Goal: Task Accomplishment & Management: Use online tool/utility

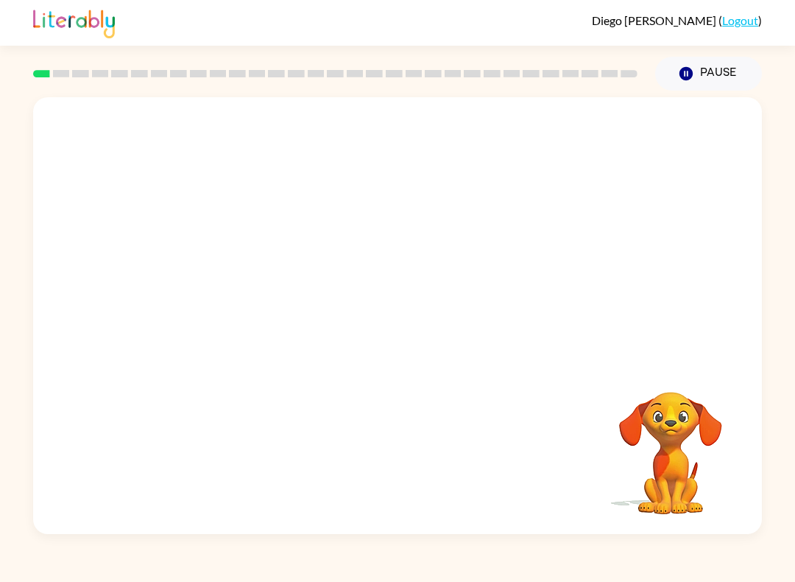
click at [666, 76] on button "Pause Pause" at bounding box center [708, 74] width 107 height 34
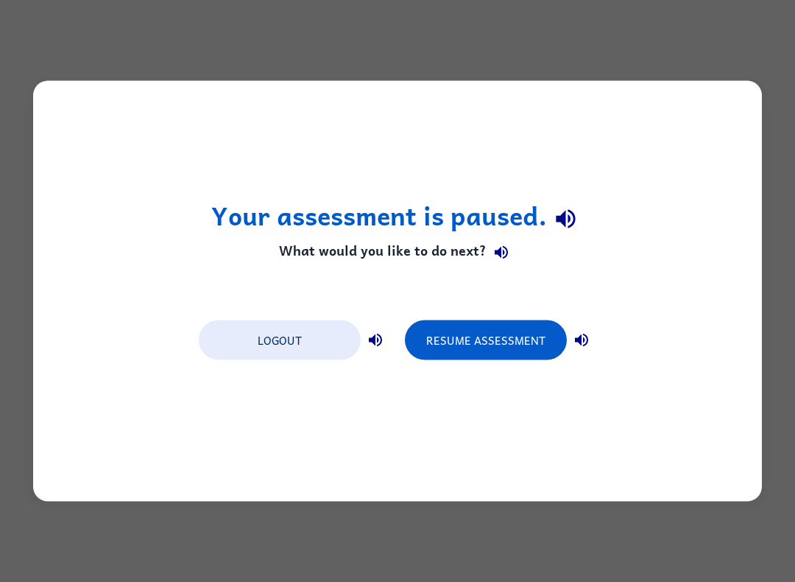
click at [502, 334] on button "Resume Assessment" at bounding box center [486, 340] width 162 height 40
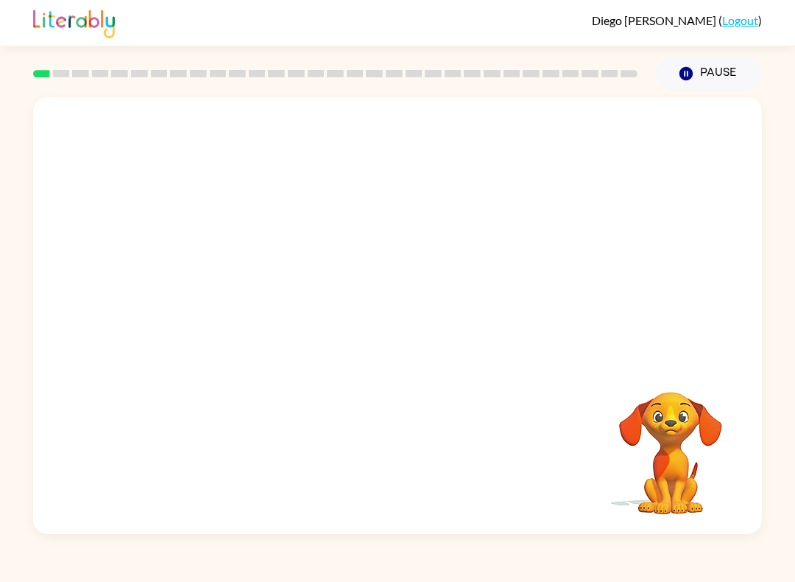
click at [455, 282] on div "Your browser must support playing .mp4 files to use Literably. Please try using…" at bounding box center [397, 315] width 729 height 437
click at [370, 313] on button "button" at bounding box center [398, 323] width 94 height 54
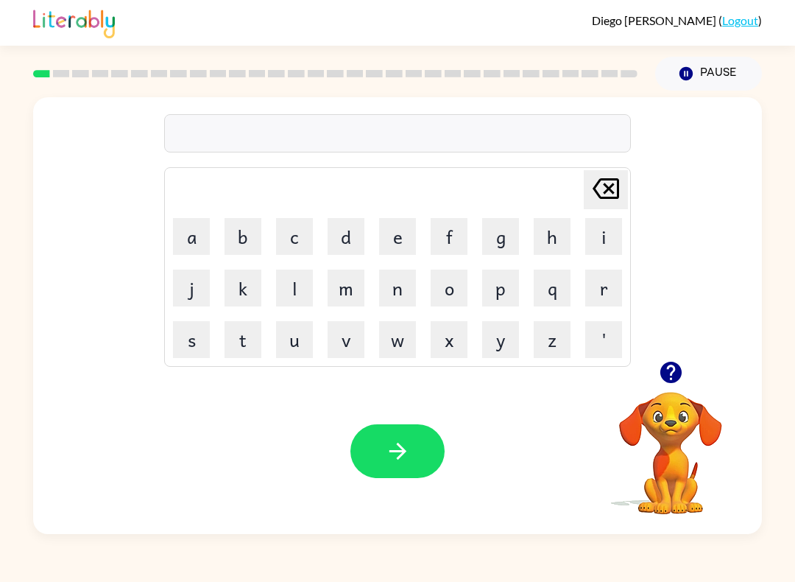
click at [655, 373] on button "button" at bounding box center [672, 373] width 38 height 38
click at [236, 234] on button "b" at bounding box center [243, 236] width 37 height 37
click at [449, 302] on button "o" at bounding box center [449, 288] width 37 height 37
click at [174, 231] on button "a" at bounding box center [191, 236] width 37 height 37
click at [603, 282] on button "r" at bounding box center [604, 288] width 37 height 37
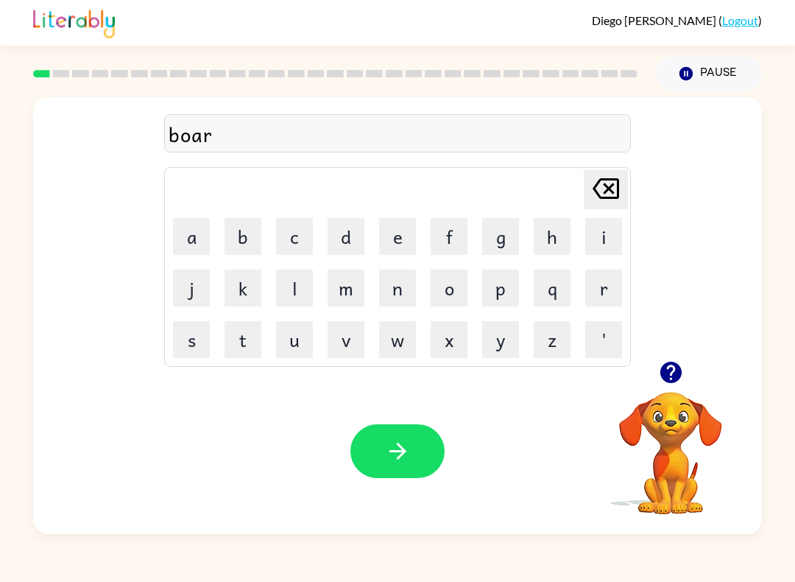
click at [586, 290] on button "r" at bounding box center [604, 288] width 37 height 37
click at [613, 192] on icon at bounding box center [606, 188] width 27 height 21
click at [612, 192] on icon at bounding box center [606, 188] width 27 height 21
click at [586, 295] on button "r" at bounding box center [604, 288] width 37 height 37
click at [285, 242] on button "c" at bounding box center [294, 236] width 37 height 37
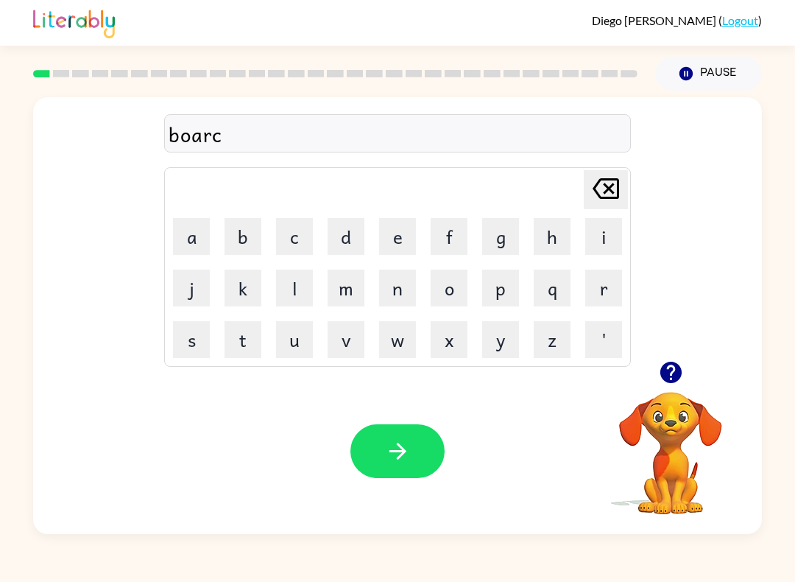
click at [619, 190] on icon at bounding box center [606, 188] width 27 height 21
click at [353, 235] on button "d" at bounding box center [346, 236] width 37 height 37
click at [387, 243] on button "e" at bounding box center [397, 236] width 37 height 37
click at [588, 287] on button "r" at bounding box center [604, 288] width 37 height 37
click at [365, 442] on button "button" at bounding box center [398, 451] width 94 height 54
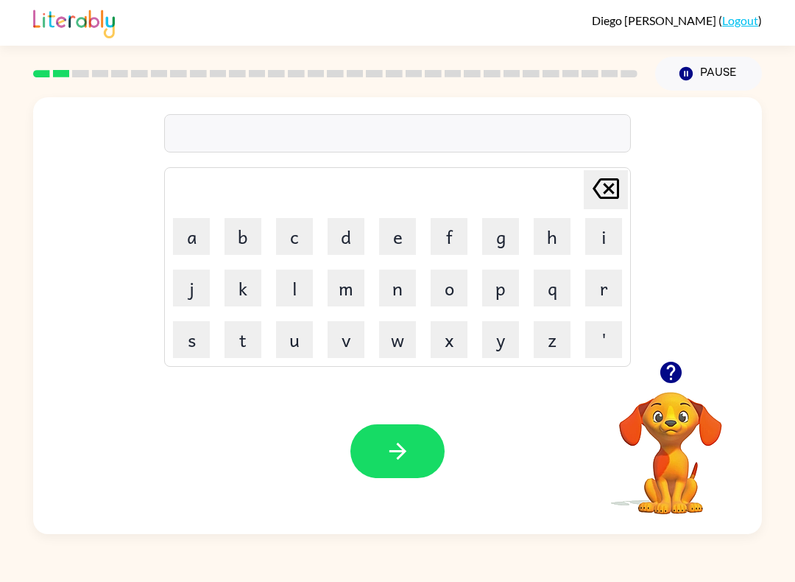
click at [516, 231] on button "g" at bounding box center [500, 236] width 37 height 37
click at [608, 277] on button "r" at bounding box center [604, 288] width 37 height 37
click at [463, 300] on button "o" at bounding box center [449, 288] width 37 height 37
click at [311, 334] on button "u" at bounding box center [294, 339] width 37 height 37
click at [409, 305] on button "n" at bounding box center [397, 288] width 37 height 37
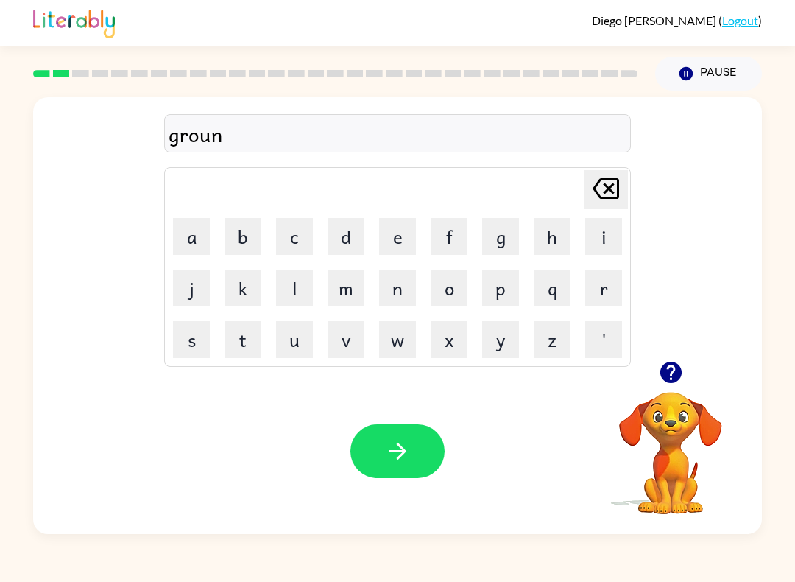
click at [362, 233] on button "d" at bounding box center [346, 236] width 37 height 37
click at [391, 418] on div "Your browser must support playing .mp4 files to use Literably. Please try using…" at bounding box center [397, 451] width 729 height 166
click at [391, 449] on icon "button" at bounding box center [398, 451] width 26 height 26
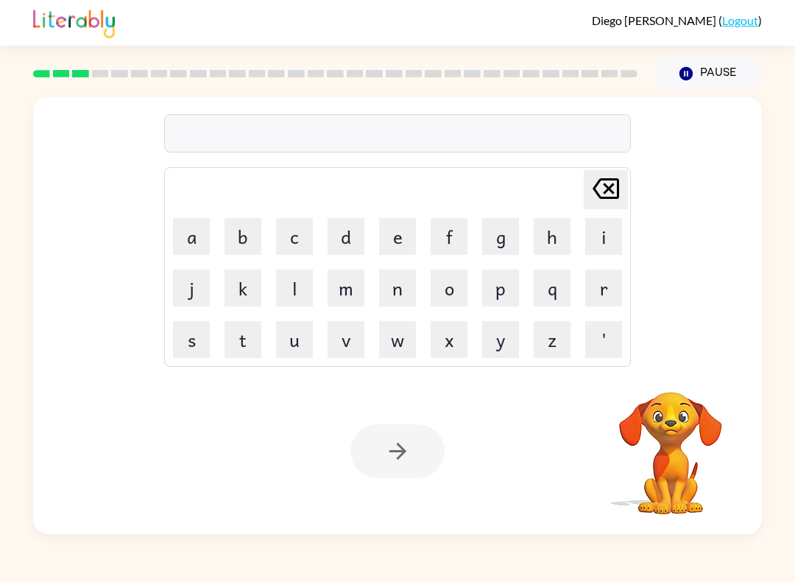
click at [354, 284] on button "m" at bounding box center [346, 288] width 37 height 37
click at [184, 236] on button "a" at bounding box center [191, 236] width 37 height 37
click at [311, 222] on button "c" at bounding box center [294, 236] width 37 height 37
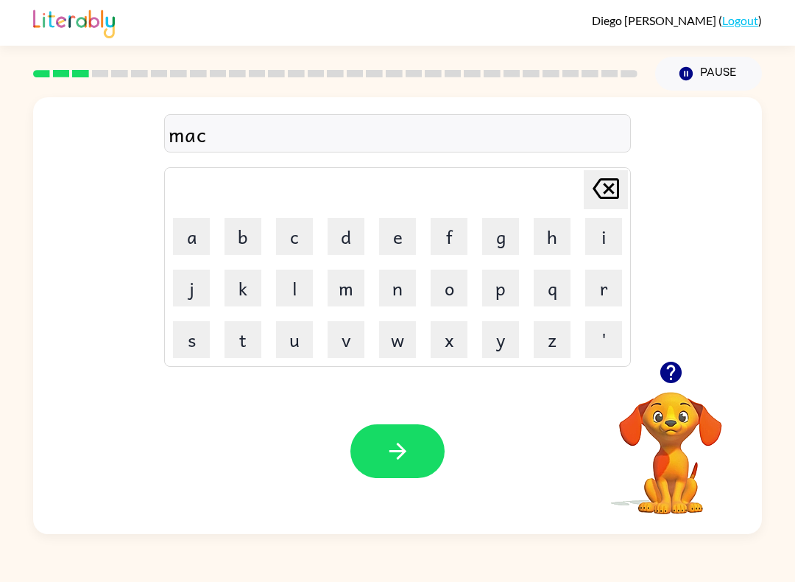
click at [555, 239] on button "h" at bounding box center [552, 236] width 37 height 37
click at [610, 234] on button "i" at bounding box center [604, 236] width 37 height 37
click at [412, 231] on button "e" at bounding box center [397, 236] width 37 height 37
click at [612, 191] on icon at bounding box center [606, 188] width 27 height 21
click at [611, 190] on icon at bounding box center [606, 188] width 27 height 21
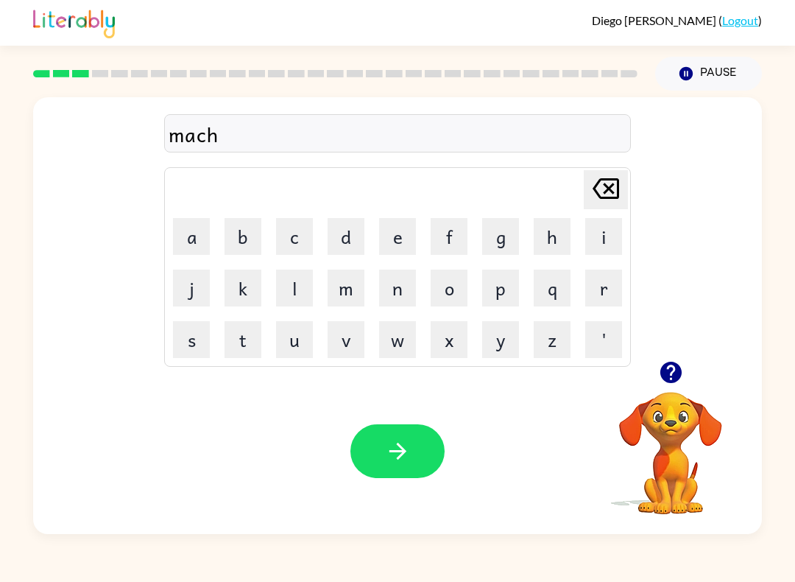
click at [608, 226] on button "i" at bounding box center [604, 236] width 37 height 37
click at [398, 233] on button "e" at bounding box center [397, 236] width 37 height 37
click at [399, 292] on button "n" at bounding box center [397, 288] width 37 height 37
click at [388, 440] on icon "button" at bounding box center [398, 451] width 26 height 26
click at [660, 373] on icon "button" at bounding box center [671, 372] width 26 height 26
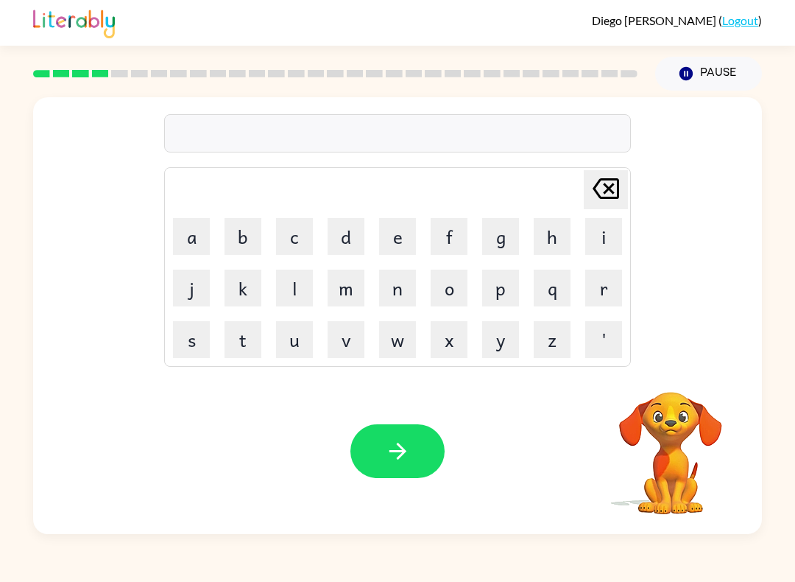
click at [250, 347] on button "t" at bounding box center [243, 339] width 37 height 37
click at [599, 298] on button "r" at bounding box center [604, 288] width 37 height 37
click at [177, 231] on button "a" at bounding box center [191, 236] width 37 height 37
click at [605, 237] on button "i" at bounding box center [604, 236] width 37 height 37
click at [412, 289] on button "n" at bounding box center [397, 288] width 37 height 37
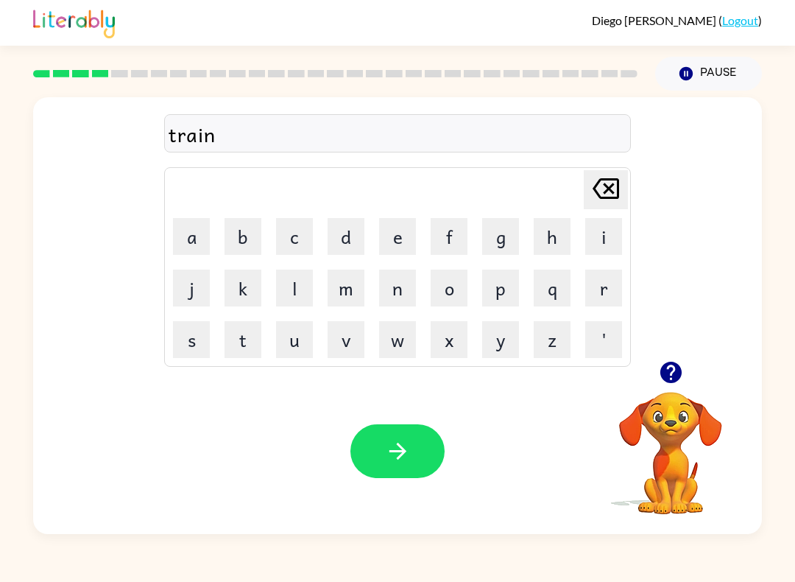
click at [415, 427] on button "button" at bounding box center [398, 451] width 94 height 54
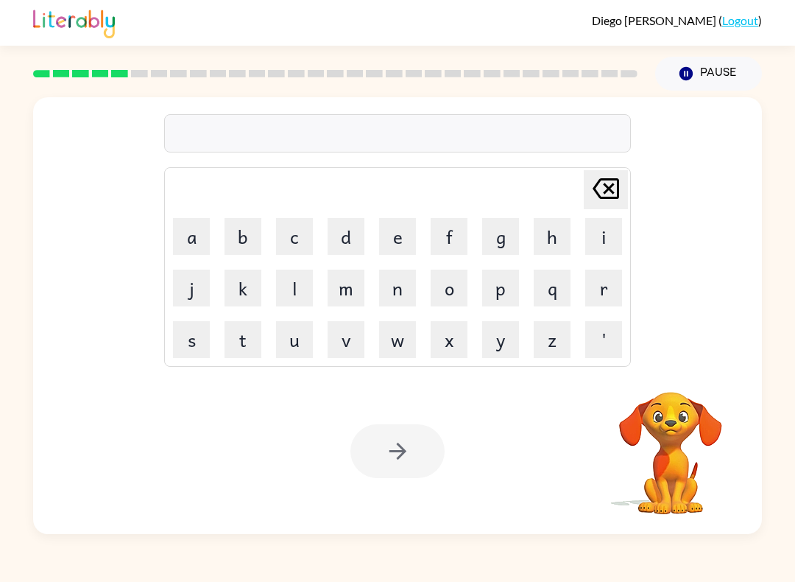
click at [355, 236] on button "d" at bounding box center [346, 236] width 37 height 37
click at [393, 232] on button "e" at bounding box center [397, 236] width 37 height 37
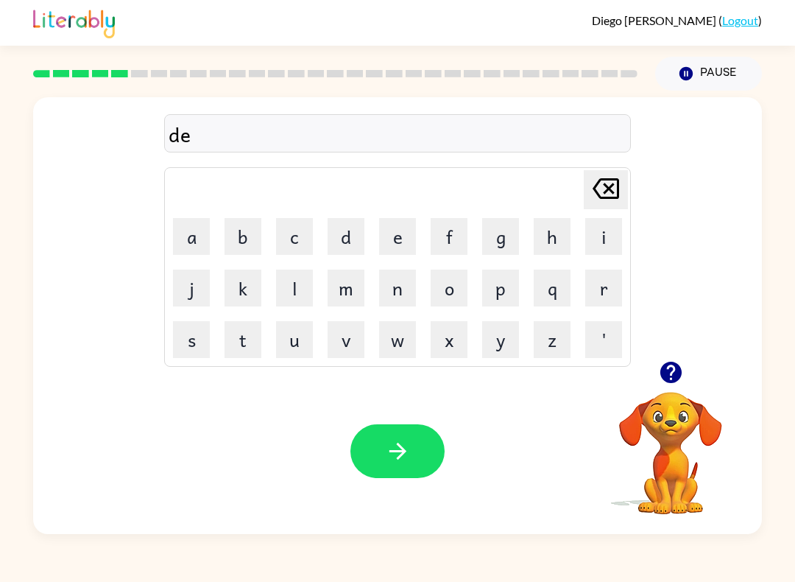
click at [460, 239] on button "f" at bounding box center [449, 236] width 37 height 37
click at [401, 231] on button "e" at bounding box center [397, 236] width 37 height 37
click at [358, 292] on button "m" at bounding box center [346, 288] width 37 height 37
click at [619, 191] on icon at bounding box center [606, 188] width 27 height 21
click at [393, 289] on button "n" at bounding box center [397, 288] width 37 height 37
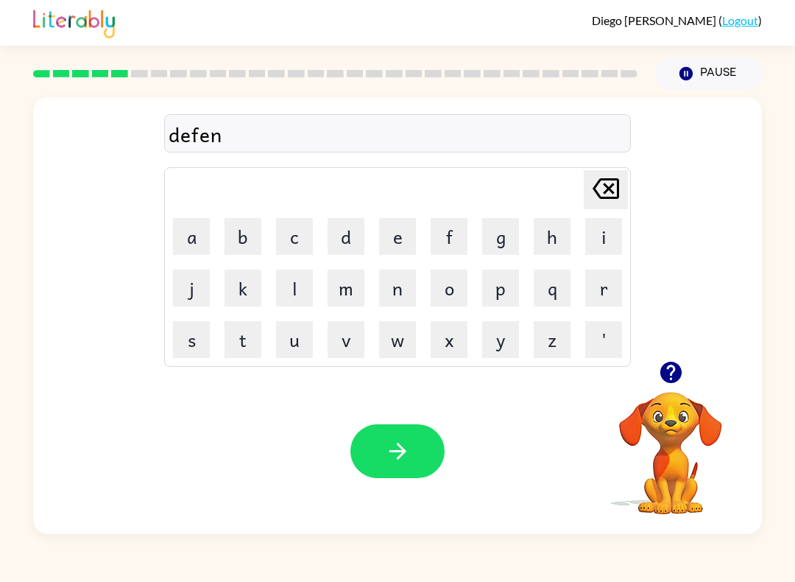
click at [205, 348] on button "s" at bounding box center [191, 339] width 37 height 37
click at [605, 237] on button "i" at bounding box center [604, 236] width 37 height 37
click at [347, 336] on button "v" at bounding box center [346, 339] width 37 height 37
click at [362, 247] on button "d" at bounding box center [346, 236] width 37 height 37
click at [600, 203] on icon "[PERSON_NAME] last character input" at bounding box center [605, 188] width 35 height 35
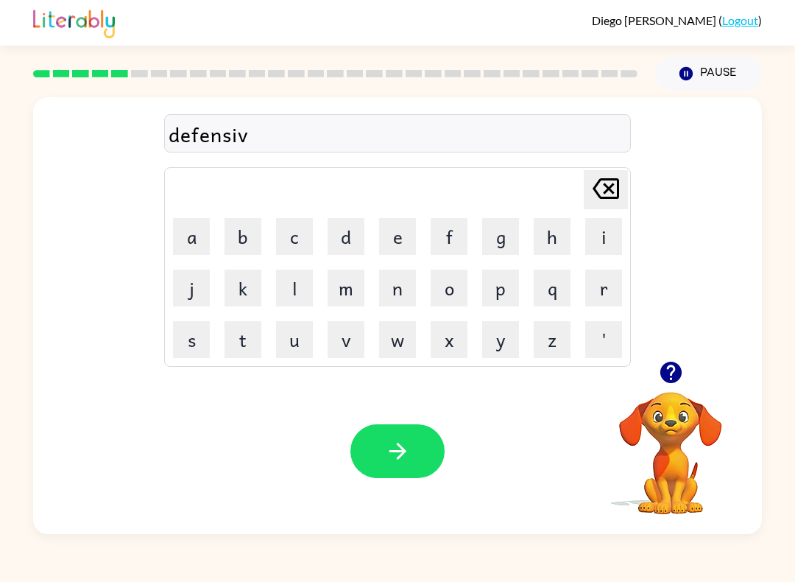
click at [382, 249] on button "e" at bounding box center [397, 236] width 37 height 37
click at [377, 460] on button "button" at bounding box center [398, 451] width 94 height 54
click at [676, 388] on button "button" at bounding box center [672, 373] width 38 height 38
click at [348, 351] on button "v" at bounding box center [346, 339] width 37 height 37
click at [182, 232] on button "a" at bounding box center [191, 236] width 37 height 37
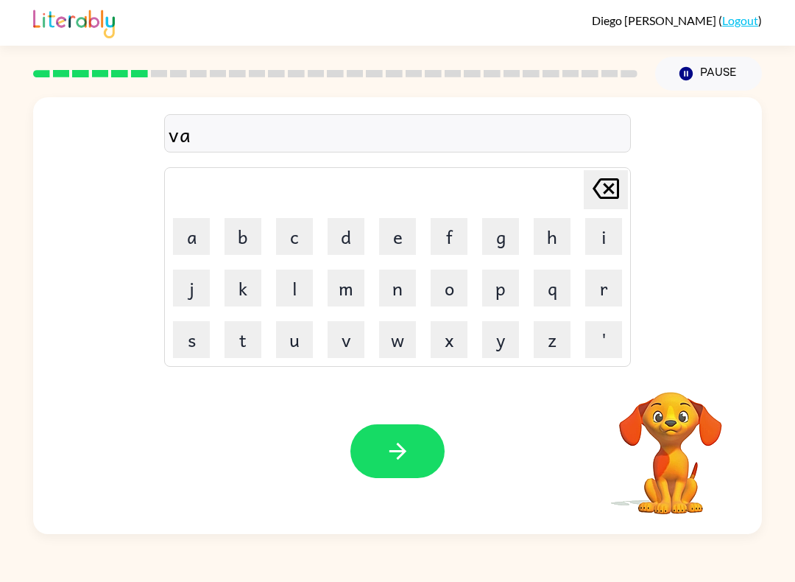
click at [299, 248] on button "c" at bounding box center [294, 236] width 37 height 37
click at [189, 253] on button "a" at bounding box center [191, 236] width 37 height 37
click at [253, 340] on button "t" at bounding box center [243, 339] width 37 height 37
click at [569, 237] on button "h" at bounding box center [552, 236] width 37 height 37
click at [602, 238] on button "i" at bounding box center [604, 236] width 37 height 37
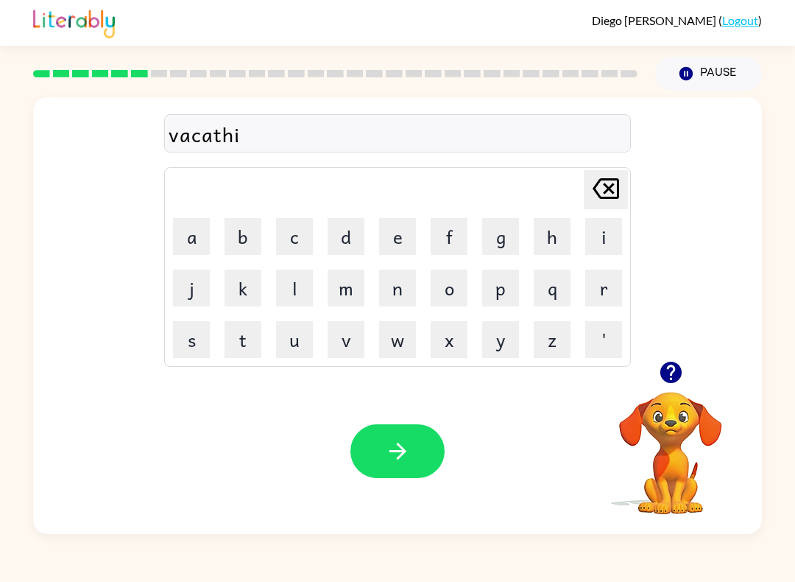
click at [457, 286] on button "o" at bounding box center [449, 288] width 37 height 37
click at [402, 289] on button "n" at bounding box center [397, 288] width 37 height 37
click at [421, 449] on button "button" at bounding box center [398, 451] width 94 height 54
click at [675, 374] on icon "button" at bounding box center [670, 372] width 21 height 21
click at [495, 302] on button "p" at bounding box center [500, 288] width 37 height 37
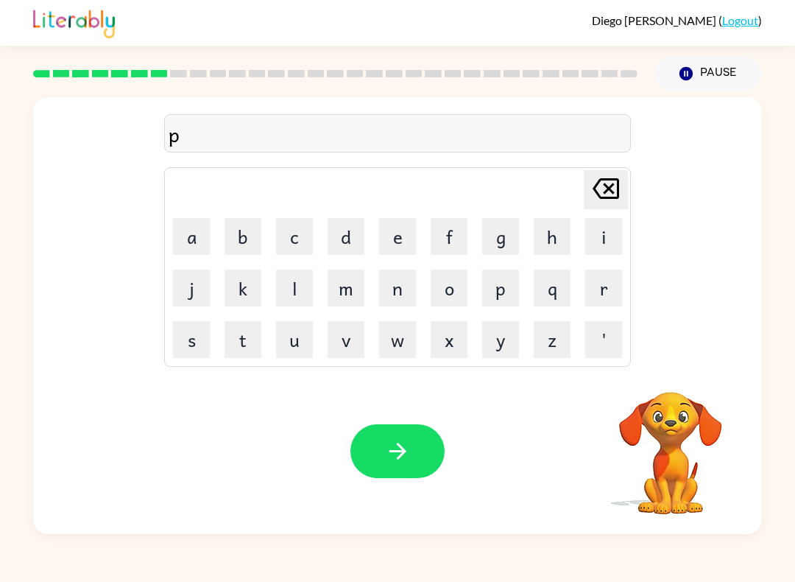
click at [446, 290] on button "o" at bounding box center [449, 288] width 37 height 37
click at [445, 277] on button "o" at bounding box center [449, 288] width 37 height 37
click at [358, 250] on button "d" at bounding box center [346, 236] width 37 height 37
click at [297, 292] on button "l" at bounding box center [294, 288] width 37 height 37
click at [415, 220] on button "e" at bounding box center [397, 236] width 37 height 37
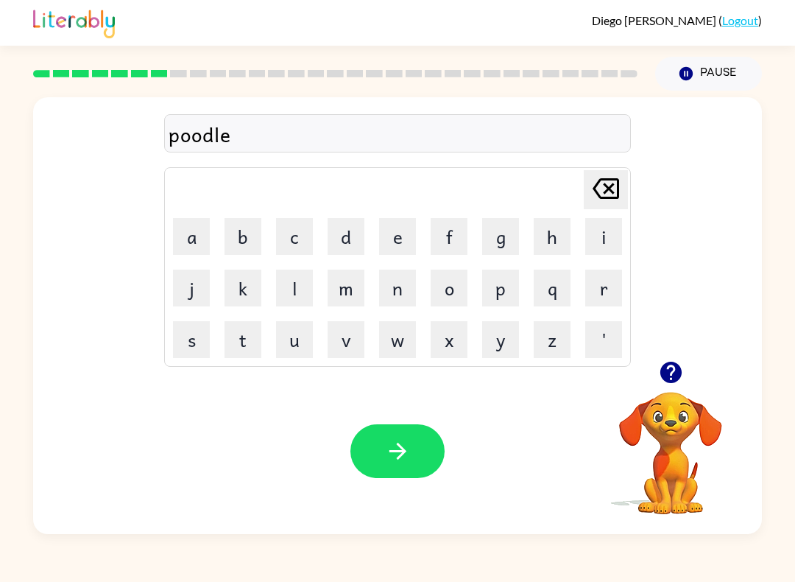
click at [391, 454] on icon "button" at bounding box center [398, 451] width 26 height 26
click at [678, 370] on icon "button" at bounding box center [670, 372] width 21 height 21
click at [352, 292] on button "m" at bounding box center [346, 288] width 37 height 37
click at [600, 231] on button "i" at bounding box center [604, 236] width 37 height 37
click at [598, 288] on button "r" at bounding box center [604, 288] width 37 height 37
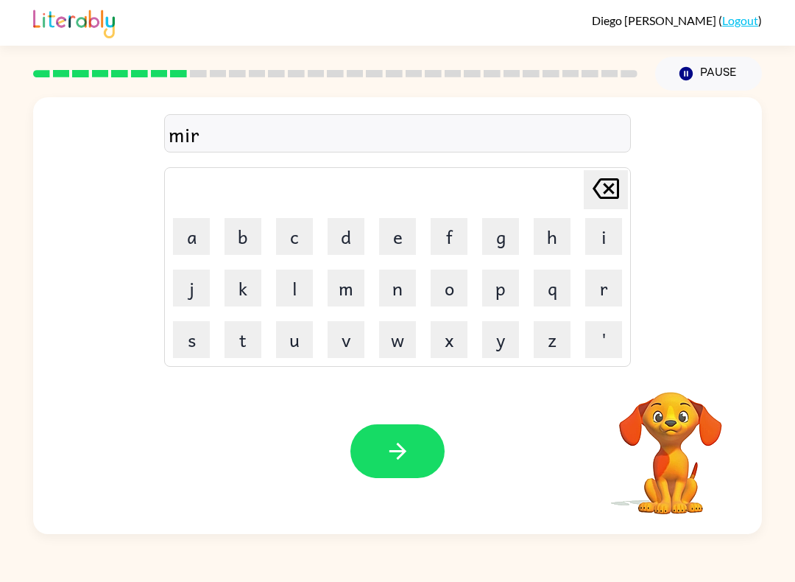
click at [185, 234] on button "a" at bounding box center [191, 236] width 37 height 37
click at [301, 229] on button "c" at bounding box center [294, 236] width 37 height 37
click at [287, 291] on button "l" at bounding box center [294, 288] width 37 height 37
click at [400, 242] on button "e" at bounding box center [397, 236] width 37 height 37
click at [415, 440] on button "button" at bounding box center [398, 451] width 94 height 54
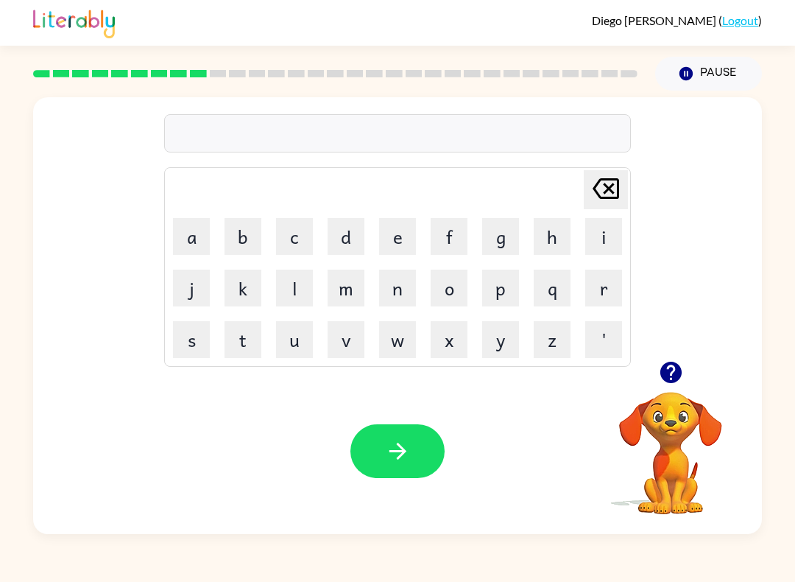
click at [671, 368] on icon "button" at bounding box center [670, 372] width 21 height 21
click at [348, 290] on button "m" at bounding box center [346, 288] width 37 height 37
click at [608, 239] on button "i" at bounding box center [604, 236] width 37 height 37
click at [337, 247] on button "d" at bounding box center [346, 236] width 37 height 37
click at [351, 291] on button "m" at bounding box center [346, 288] width 37 height 37
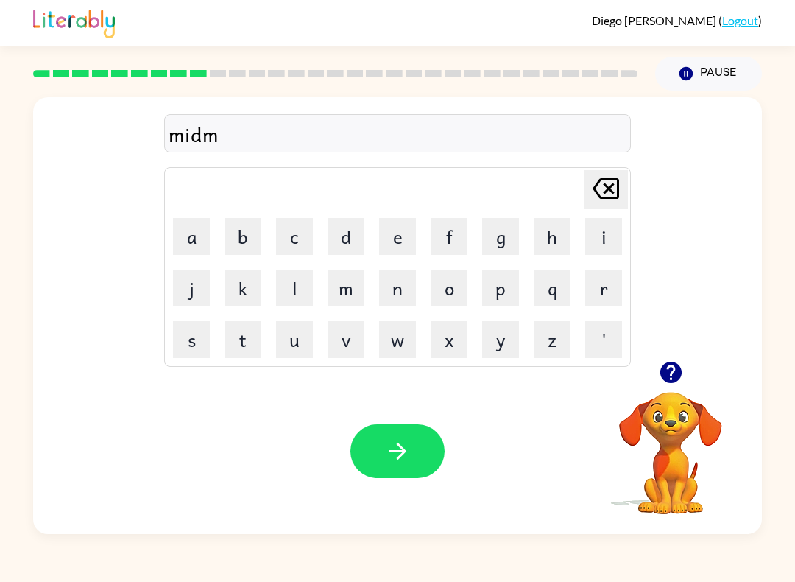
click at [452, 287] on button "o" at bounding box center [449, 288] width 37 height 37
click at [602, 284] on button "r" at bounding box center [604, 288] width 37 height 37
click at [602, 231] on button "i" at bounding box center [604, 236] width 37 height 37
click at [495, 253] on button "g" at bounding box center [500, 236] width 37 height 37
click at [391, 455] on icon "button" at bounding box center [398, 451] width 26 height 26
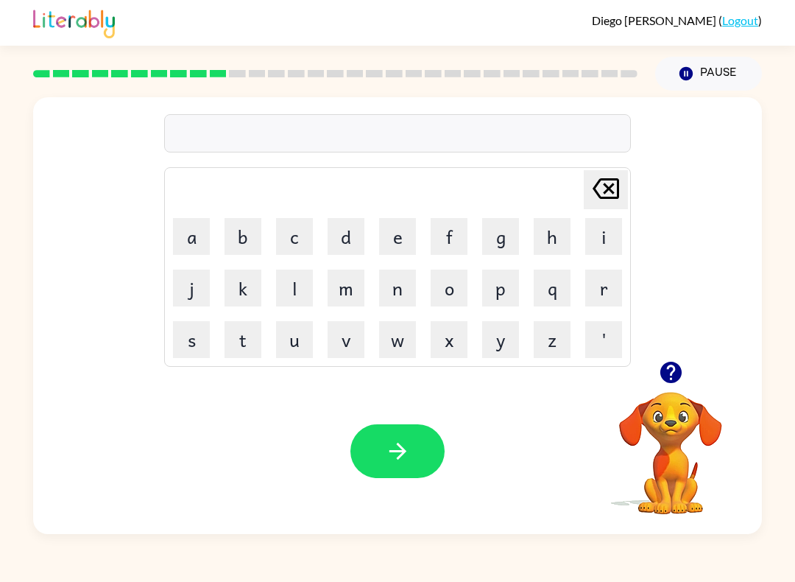
click at [354, 236] on button "d" at bounding box center [346, 236] width 37 height 37
click at [594, 230] on button "i" at bounding box center [604, 236] width 37 height 37
click at [192, 341] on button "s" at bounding box center [191, 339] width 37 height 37
click at [251, 349] on button "t" at bounding box center [243, 339] width 37 height 37
click at [597, 285] on button "r" at bounding box center [604, 288] width 37 height 37
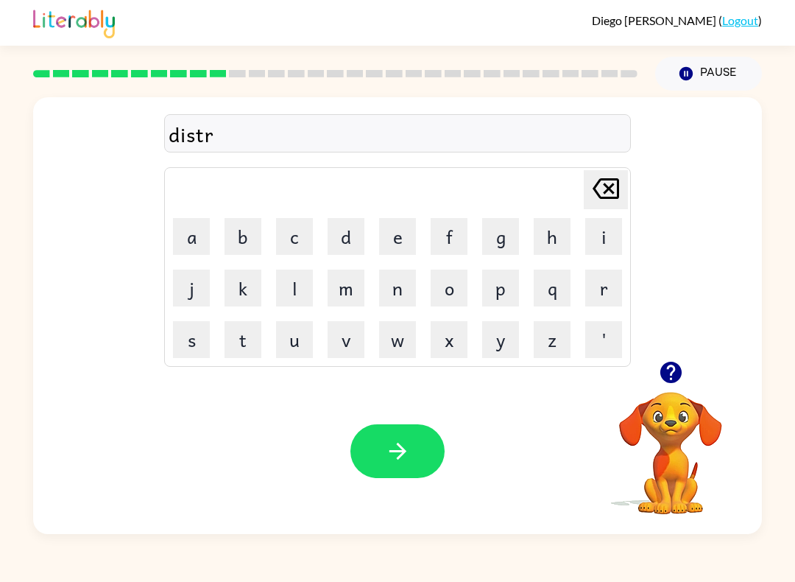
click at [446, 288] on button "o" at bounding box center [449, 288] width 37 height 37
click at [188, 340] on button "s" at bounding box center [191, 339] width 37 height 37
click at [226, 328] on button "t" at bounding box center [243, 339] width 37 height 37
click at [409, 456] on icon "button" at bounding box center [398, 451] width 26 height 26
